Goal: Find specific page/section: Find specific page/section

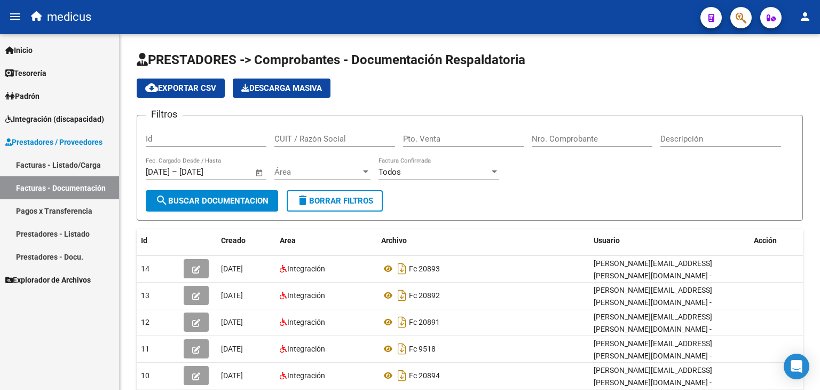
click at [77, 279] on span "Explorador de Archivos" at bounding box center [47, 280] width 85 height 12
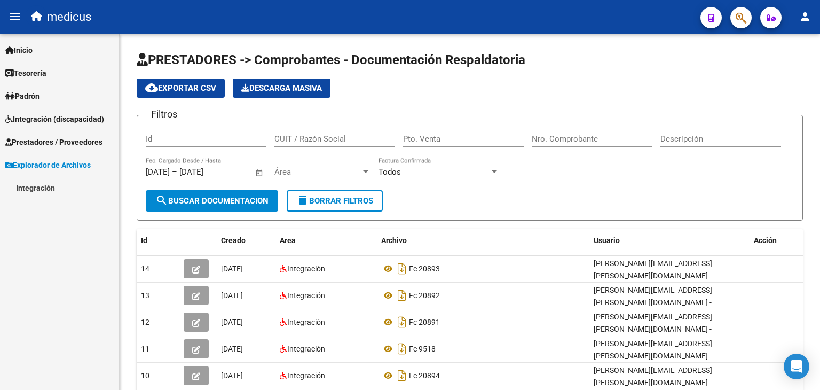
click at [37, 188] on link "Integración" at bounding box center [59, 187] width 119 height 23
click at [47, 203] on link "DS.SUBSIDIO" at bounding box center [59, 210] width 119 height 23
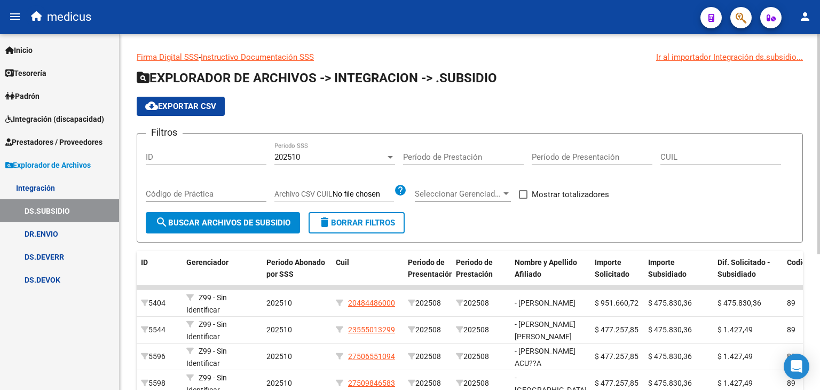
click at [743, 159] on input "CUIL" at bounding box center [721, 157] width 121 height 10
paste input "14-58639700-2"
type input "14-58639700-2"
click at [211, 224] on span "search Buscar Archivos de Subsidio" at bounding box center [222, 223] width 135 height 10
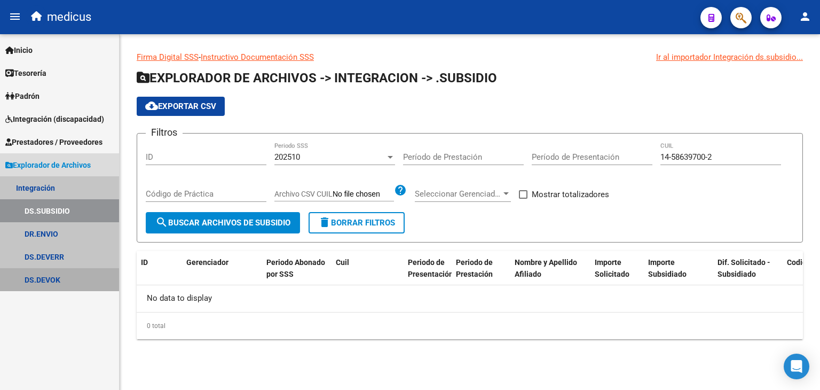
click at [42, 280] on link "DS.DEVOK" at bounding box center [59, 279] width 119 height 23
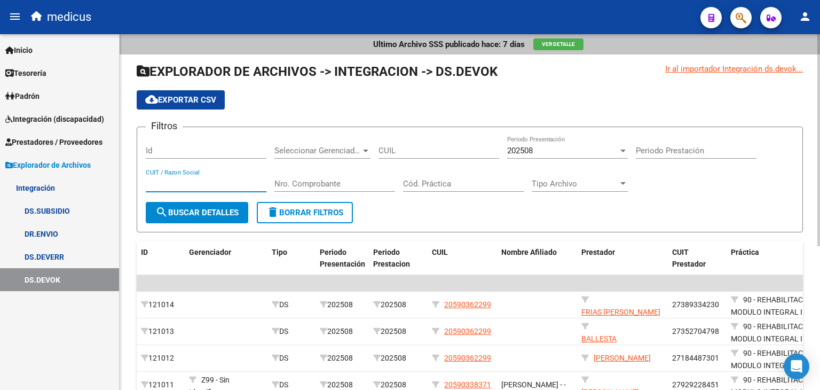
click at [199, 184] on input "CUIT / Razon Social" at bounding box center [206, 184] width 121 height 10
paste input "30717468593"
type input "30717468593"
click at [214, 208] on span "search Buscar Detalles" at bounding box center [196, 213] width 83 height 10
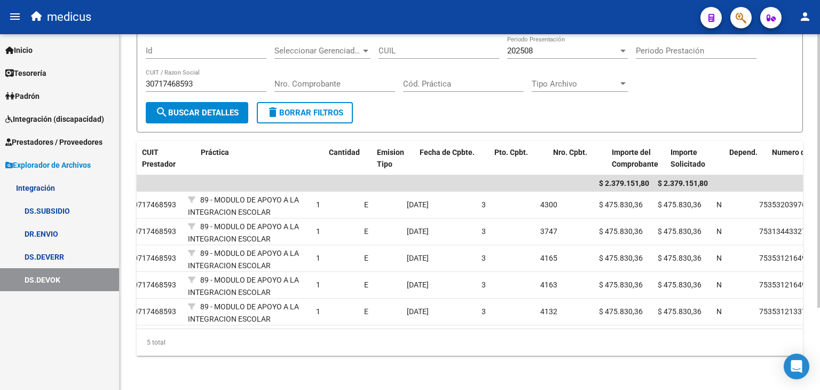
scroll to position [0, 523]
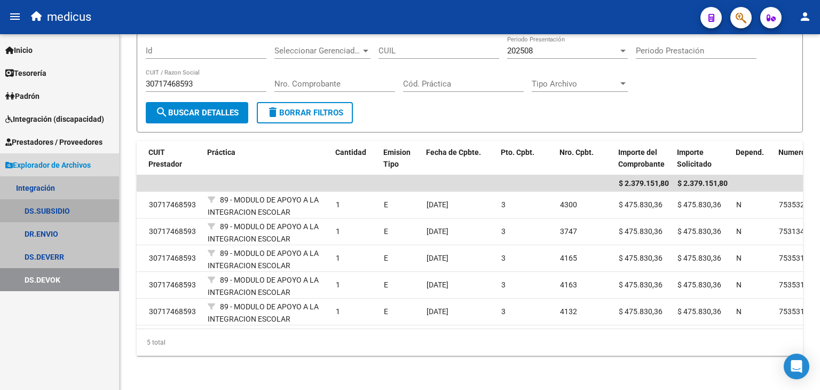
click at [56, 208] on link "DS.SUBSIDIO" at bounding box center [59, 210] width 119 height 23
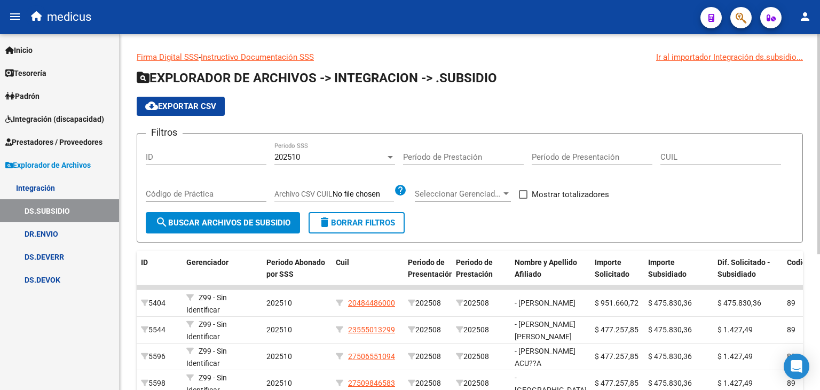
click at [713, 159] on input "CUIL" at bounding box center [721, 157] width 121 height 10
paste input "20-48448600-0"
type input "20-48448600-0"
click at [271, 218] on span "search Buscar Archivos de Subsidio" at bounding box center [222, 223] width 135 height 10
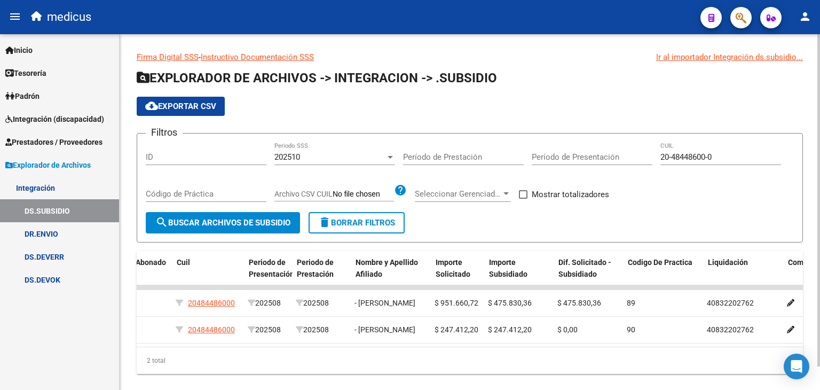
scroll to position [0, 164]
